Goal: Transaction & Acquisition: Obtain resource

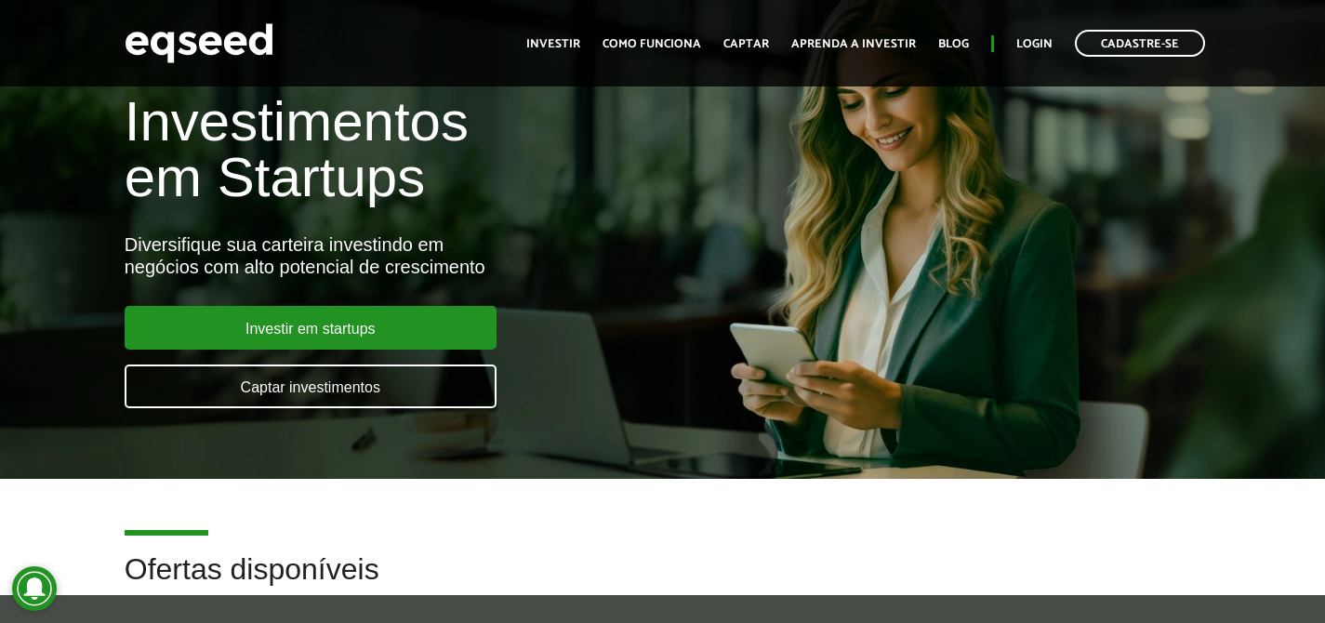
scroll to position [56, 0]
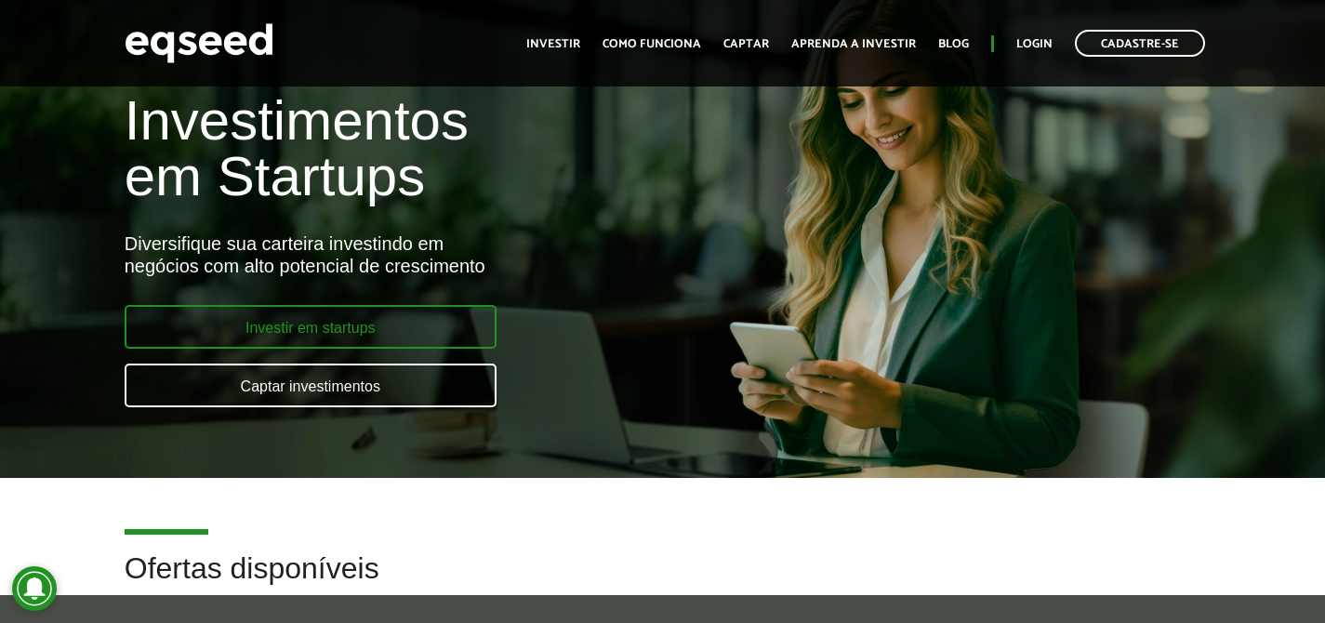
click at [417, 311] on link "Investir em startups" at bounding box center [311, 327] width 372 height 44
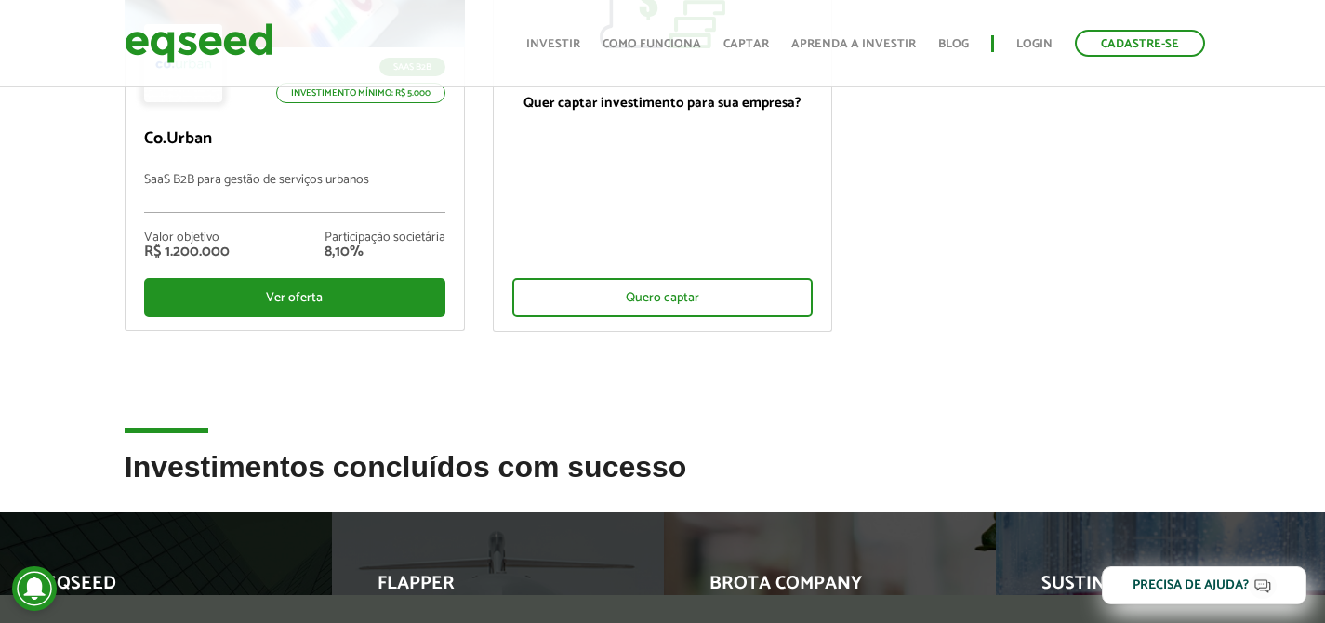
scroll to position [326, 0]
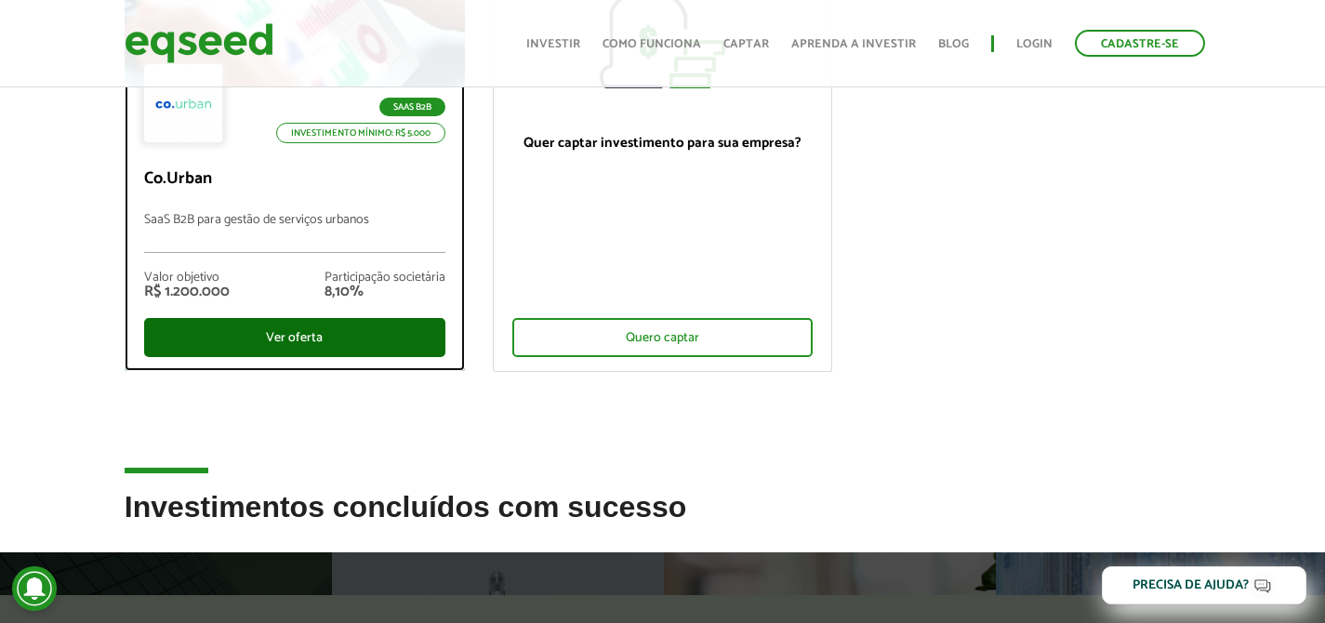
click at [350, 348] on div "Ver oferta" at bounding box center [294, 337] width 301 height 39
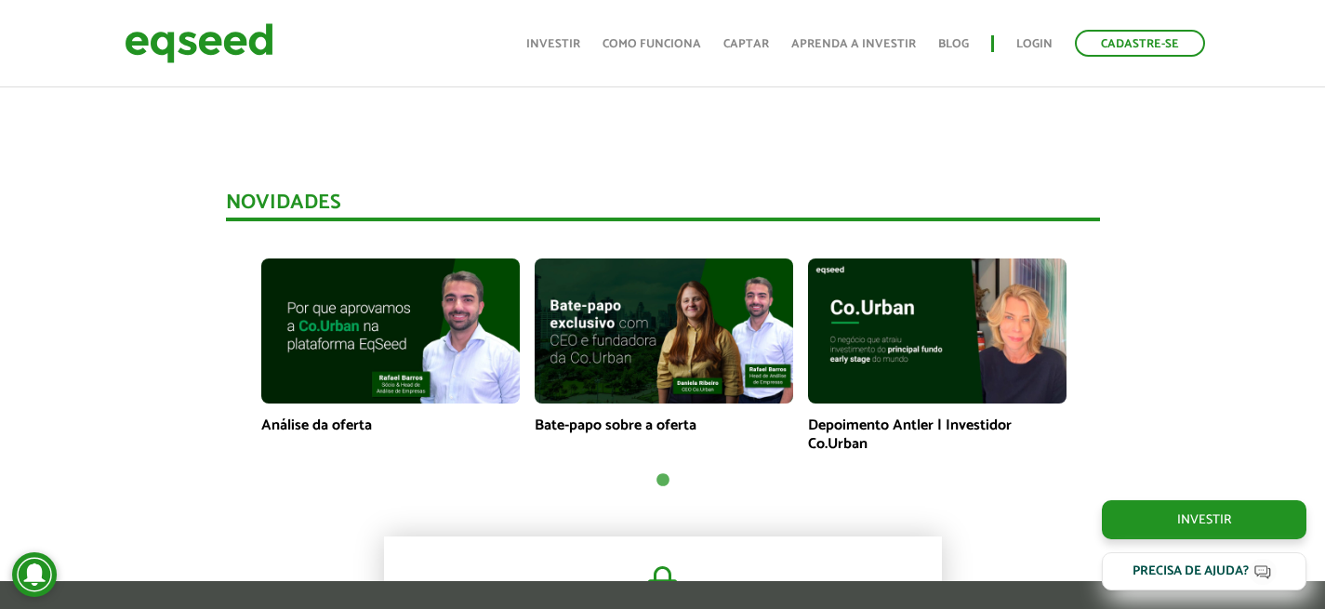
scroll to position [1189, 0]
